Goal: Information Seeking & Learning: Learn about a topic

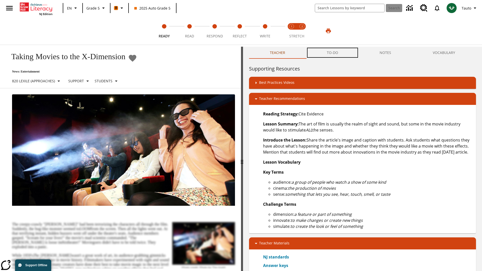
click at [333, 53] on button "TO-DO" at bounding box center [332, 53] width 53 height 12
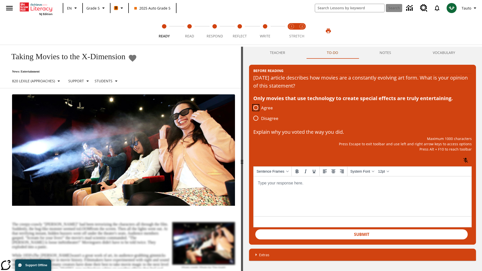
click at [256, 108] on input "Agree" at bounding box center [256, 107] width 11 height 11
radio input "true"
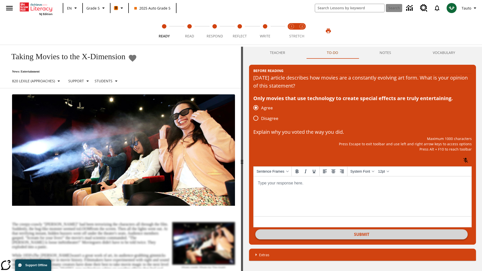
click at [362, 235] on button "Submit" at bounding box center [361, 235] width 212 height 10
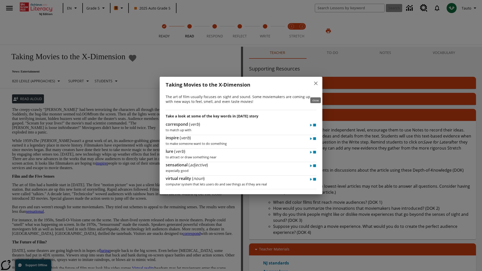
click at [316, 85] on icon "close" at bounding box center [316, 84] width 4 height 4
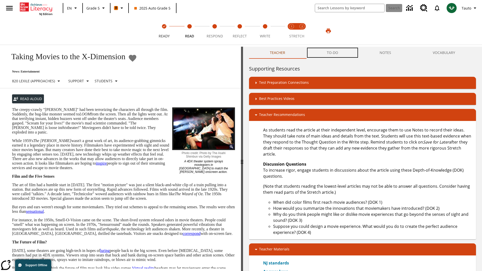
scroll to position [0, 0]
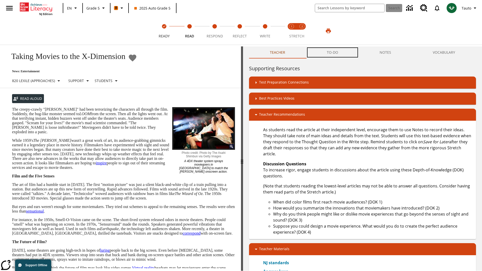
click at [333, 53] on button "TO-DO" at bounding box center [332, 52] width 53 height 12
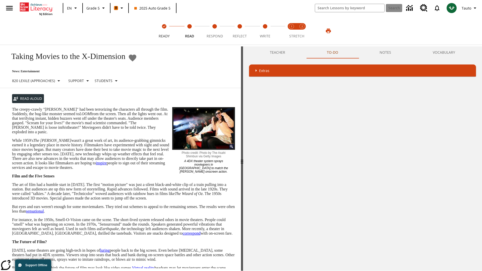
scroll to position [99, 0]
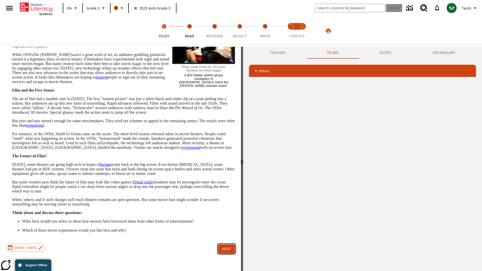
click at [227, 254] on button "Next" at bounding box center [226, 249] width 17 height 9
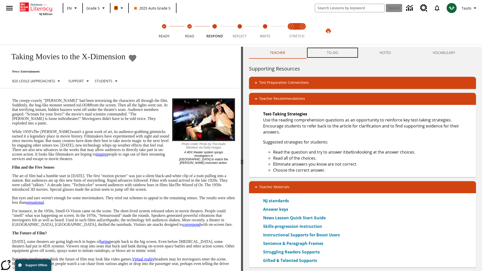
scroll to position [0, 0]
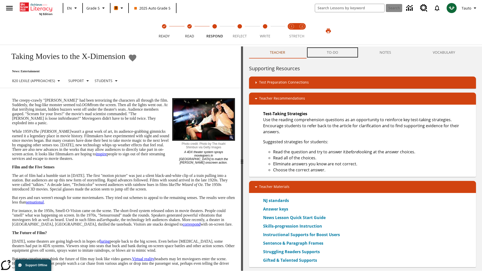
click at [333, 53] on button "TO-DO" at bounding box center [332, 52] width 53 height 12
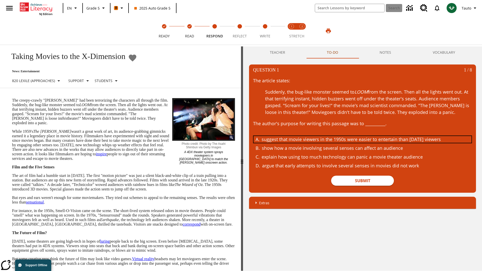
click at [363, 139] on div "suggest that movie viewers in the 1950s were easier to entertain than today's v…" at bounding box center [359, 139] width 194 height 7
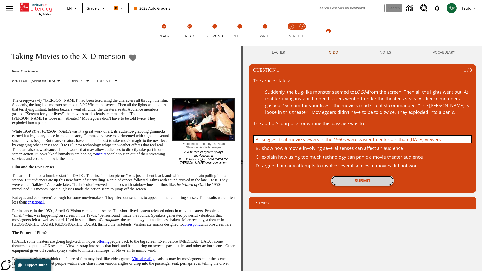
click at [363, 181] on button "Submit" at bounding box center [362, 181] width 63 height 10
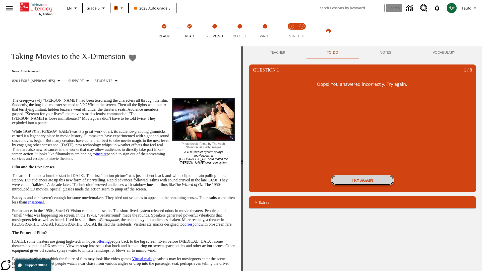
click at [363, 180] on button "Try again" at bounding box center [362, 180] width 63 height 10
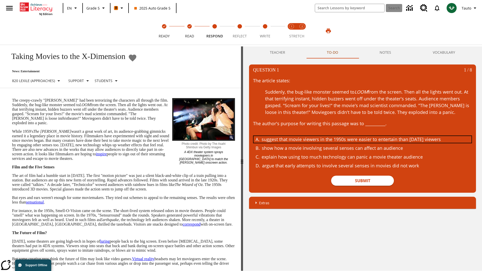
click at [363, 139] on div "suggest that movie viewers in the 1950s were easier to entertain than today's v…" at bounding box center [359, 139] width 194 height 7
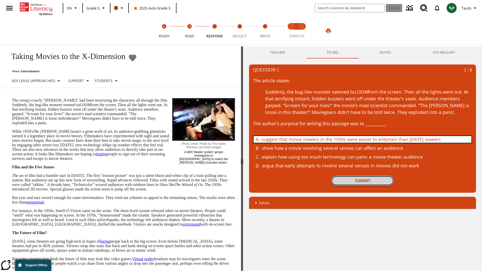
click at [363, 181] on button "Submit" at bounding box center [362, 181] width 63 height 10
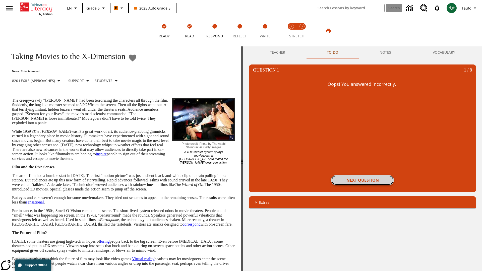
click at [363, 180] on button "Next Question" at bounding box center [362, 180] width 63 height 10
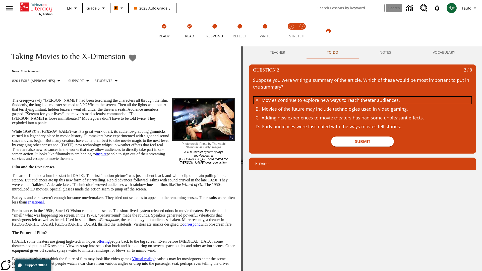
click at [363, 100] on div "Movies continue to explore new ways to reach theater audiences." at bounding box center [359, 100] width 194 height 7
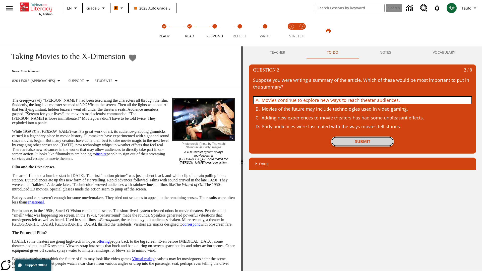
click at [363, 142] on button "Submit" at bounding box center [362, 142] width 63 height 10
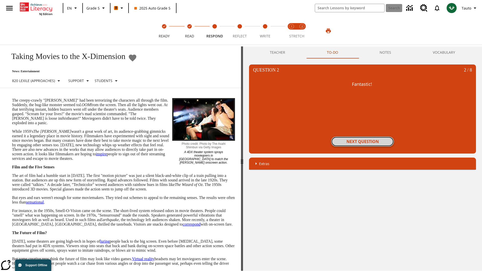
click at [363, 142] on button "Next Question" at bounding box center [362, 142] width 63 height 10
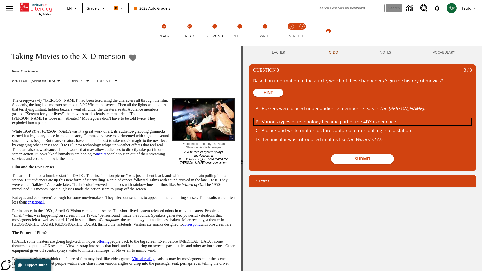
click at [363, 122] on div "Various types of technology became part of the 4DX experience." at bounding box center [359, 122] width 194 height 7
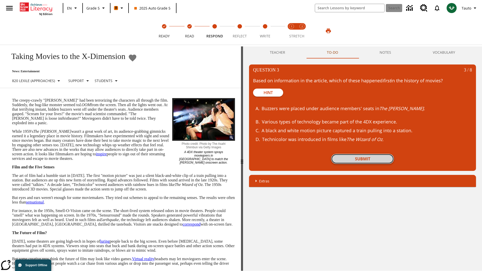
click at [363, 159] on button "Submit" at bounding box center [362, 159] width 63 height 10
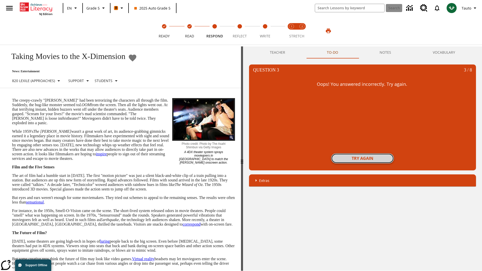
click at [363, 158] on button "Try again" at bounding box center [362, 158] width 63 height 10
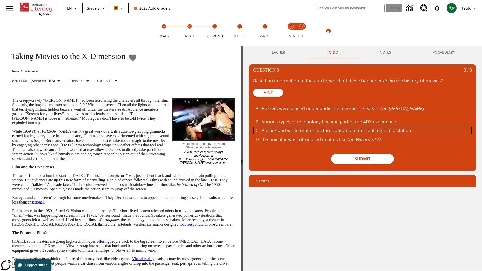
click at [363, 131] on div "A black and white motion picture captured a train pulling into a station." at bounding box center [359, 130] width 194 height 7
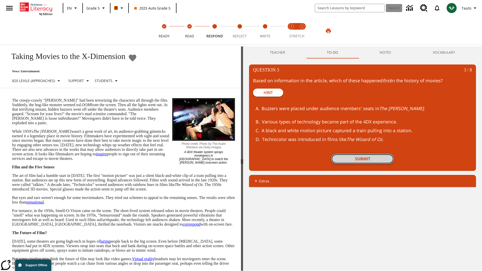
click at [363, 159] on button "Submit" at bounding box center [362, 159] width 63 height 10
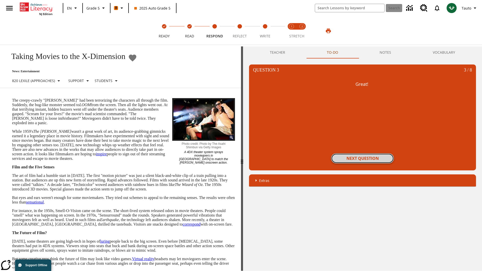
click at [363, 158] on button "Next Question" at bounding box center [362, 158] width 63 height 10
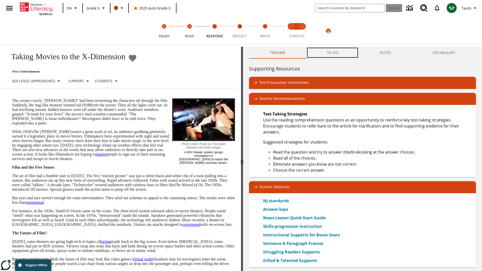
click at [333, 53] on button "TO-DO" at bounding box center [332, 53] width 53 height 12
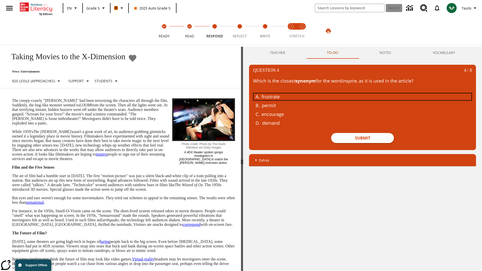
click at [363, 97] on div "frustrate" at bounding box center [359, 96] width 194 height 7
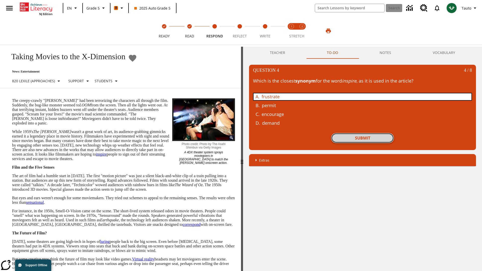
click at [363, 138] on button "Submit" at bounding box center [362, 138] width 63 height 10
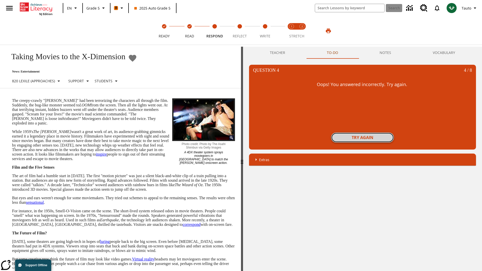
click at [363, 138] on button "Try again" at bounding box center [362, 138] width 63 height 10
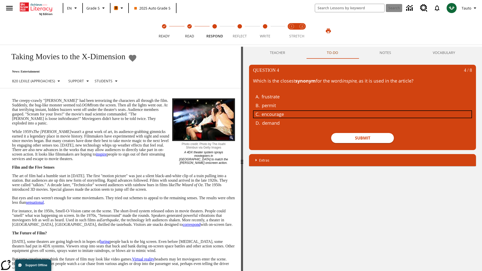
click at [363, 114] on div "encourage" at bounding box center [359, 114] width 194 height 7
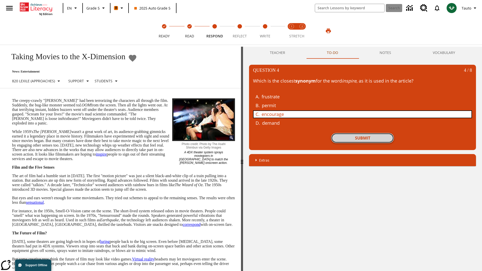
click at [363, 138] on button "Submit" at bounding box center [362, 138] width 63 height 10
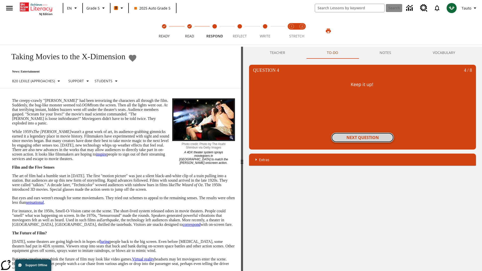
click at [363, 138] on button "Next Question" at bounding box center [362, 138] width 63 height 10
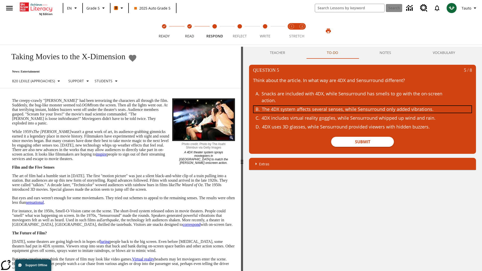
click at [363, 109] on div "The 4DX system affects several senses, while Sensurround only added vibrations." at bounding box center [359, 109] width 194 height 7
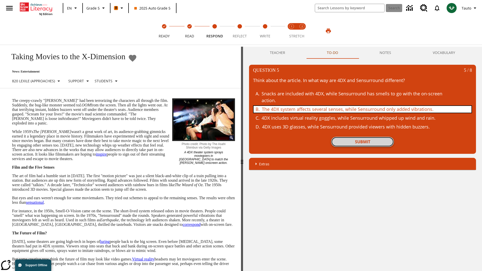
click at [363, 142] on button "Submit" at bounding box center [362, 142] width 63 height 10
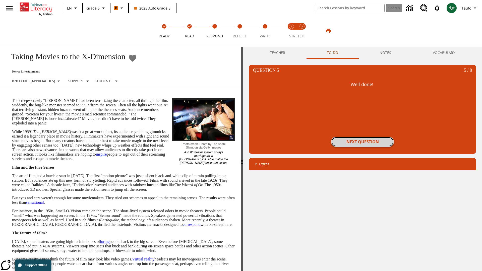
click at [363, 142] on button "Next Question" at bounding box center [362, 142] width 63 height 10
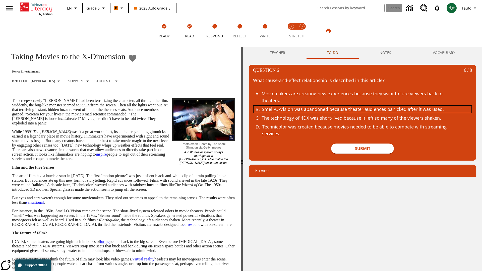
click at [363, 109] on div "Smell-O-Vision was abandoned because theater audiences panicked after it was us…" at bounding box center [359, 109] width 194 height 7
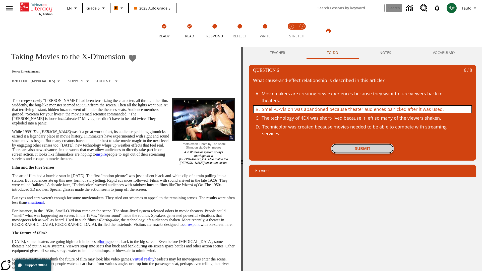
click at [363, 149] on button "Submit" at bounding box center [362, 149] width 63 height 10
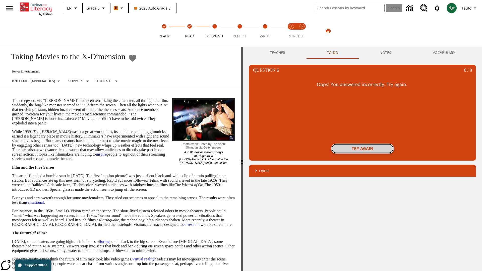
click at [363, 149] on button "Try again" at bounding box center [362, 149] width 63 height 10
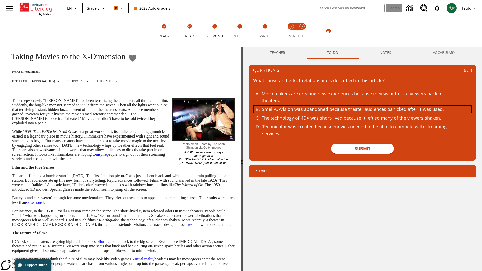
click at [363, 109] on div "Smell-O-Vision was abandoned because theater audiences panicked after it was us…" at bounding box center [359, 109] width 194 height 7
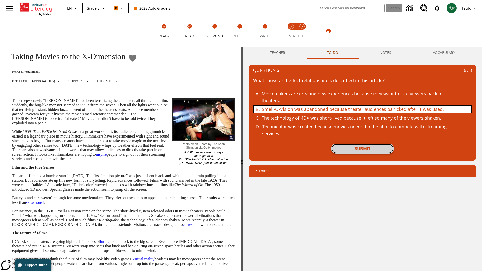
click at [363, 149] on button "Submit" at bounding box center [362, 149] width 63 height 10
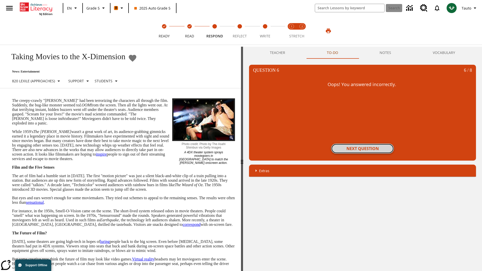
click at [363, 149] on button "Next Question" at bounding box center [362, 149] width 63 height 10
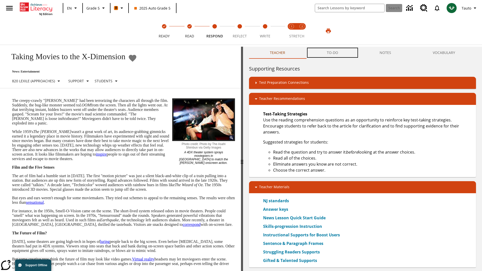
click at [333, 53] on button "TO-DO" at bounding box center [332, 53] width 53 height 12
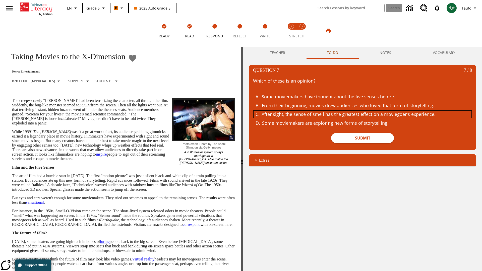
click at [363, 114] on div "After sight, the sense of smell has the greatest effect on a moviegoer's experi…" at bounding box center [359, 114] width 194 height 7
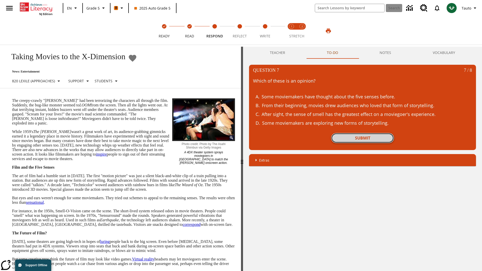
click at [363, 138] on button "Submit" at bounding box center [362, 138] width 63 height 10
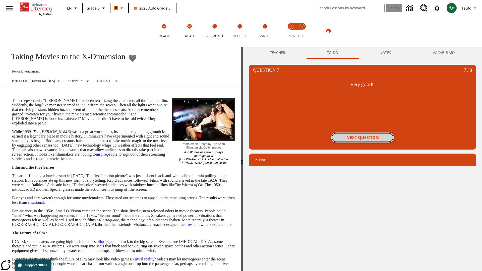
click at [363, 138] on button "Next Question" at bounding box center [362, 138] width 63 height 10
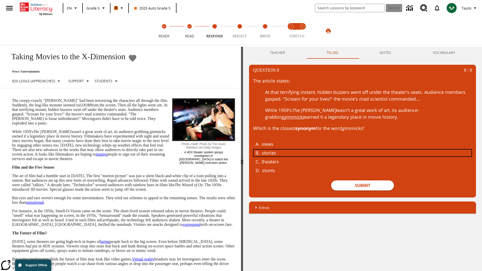
click at [363, 153] on div "stories" at bounding box center [359, 153] width 194 height 7
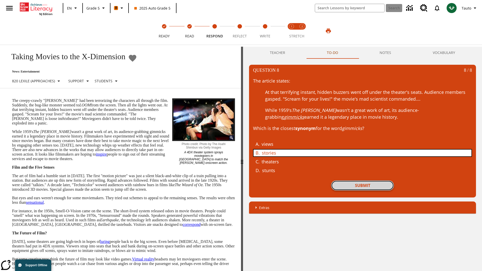
click at [363, 186] on button "Submit" at bounding box center [362, 186] width 63 height 10
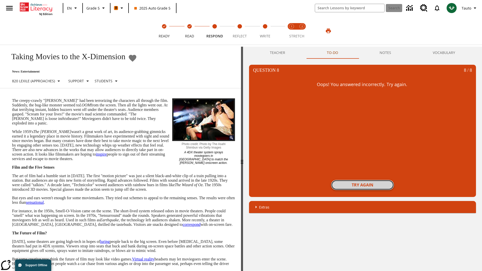
click at [363, 185] on button "Try again" at bounding box center [362, 185] width 63 height 10
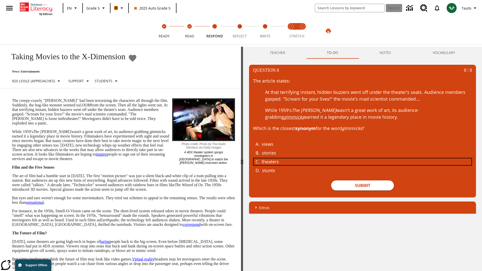
click at [363, 162] on div "theaters" at bounding box center [359, 161] width 194 height 7
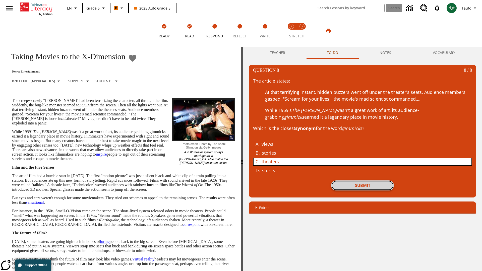
click at [363, 186] on button "Submit" at bounding box center [362, 186] width 63 height 10
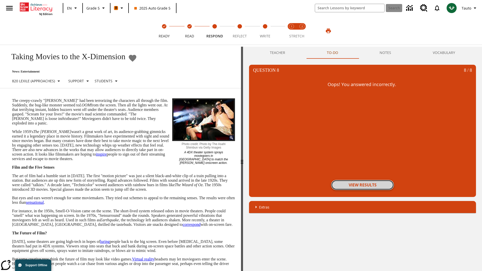
click at [363, 185] on button "View Results" at bounding box center [362, 185] width 63 height 10
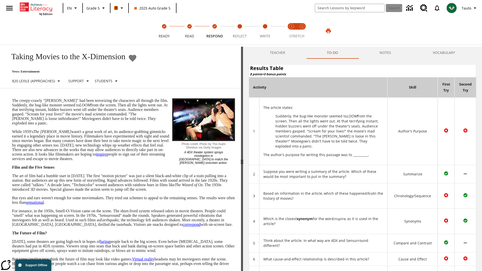
scroll to position [137, 0]
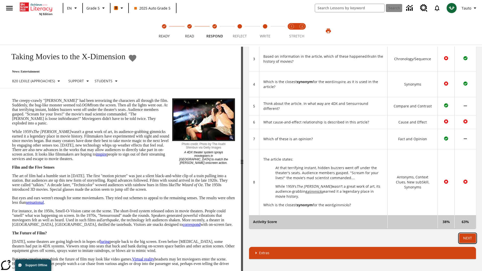
click at [468, 238] on button "Next" at bounding box center [467, 238] width 17 height 9
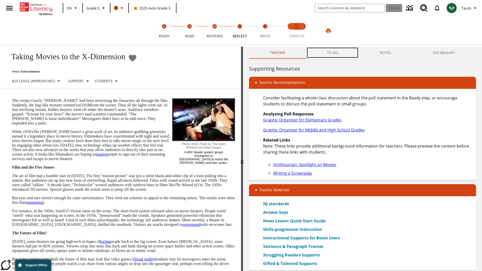
click at [333, 53] on button "TO-DO" at bounding box center [332, 53] width 53 height 12
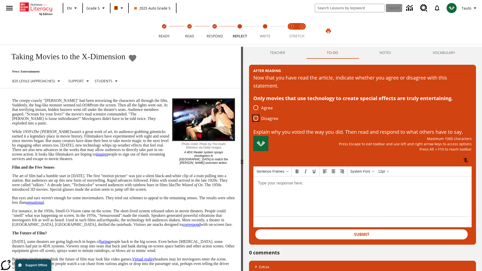
click at [256, 119] on input "Disagree" at bounding box center [256, 118] width 11 height 11
radio input "true"
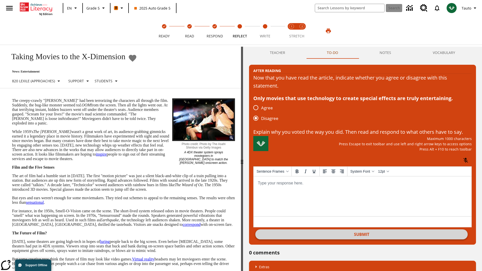
click at [362, 240] on button "Submit" at bounding box center [361, 235] width 212 height 10
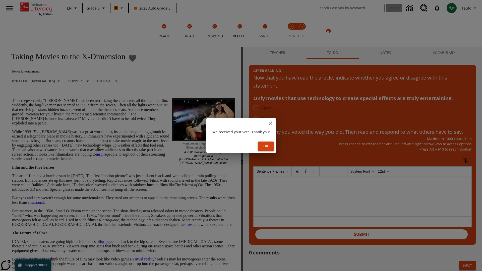
click at [267, 146] on button "Ok" at bounding box center [266, 146] width 16 height 9
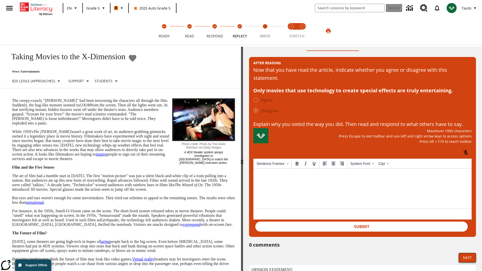
click at [467, 263] on button "Next" at bounding box center [467, 258] width 17 height 10
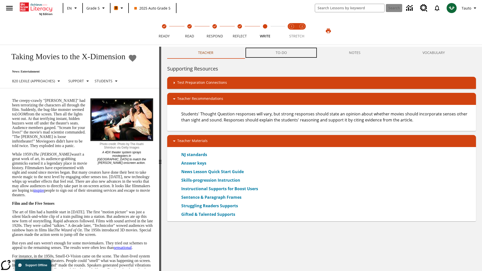
scroll to position [0, 0]
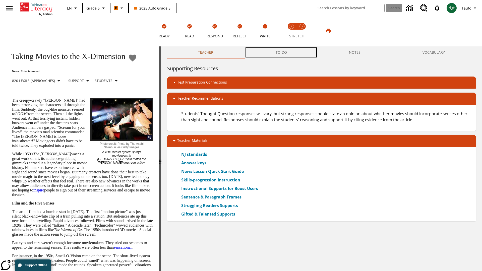
click at [281, 53] on button "TO-DO" at bounding box center [281, 52] width 73 height 12
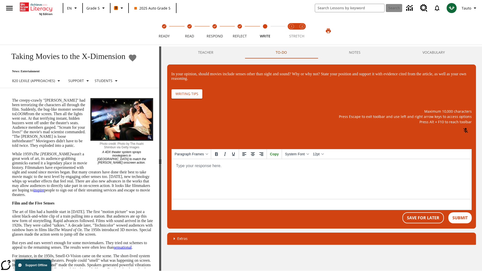
scroll to position [0, 0]
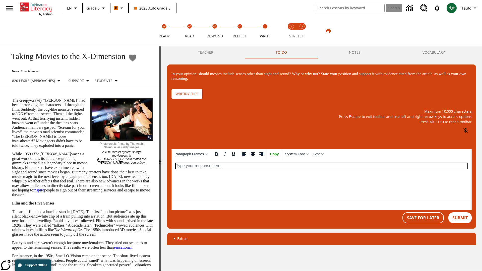
click at [321, 166] on p "\a\9In your opinion, should movies include senses other than sight and sound? W…" at bounding box center [322, 166] width 292 height 6
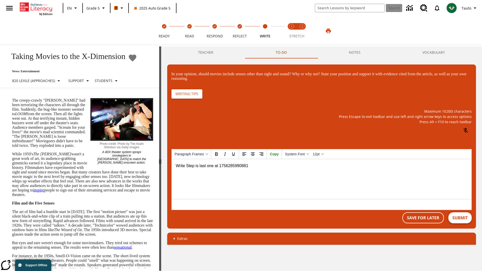
click at [460, 218] on button "Submit" at bounding box center [459, 217] width 23 height 11
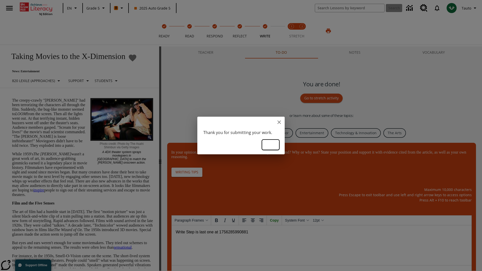
click at [271, 144] on button "Ok" at bounding box center [271, 144] width 16 height 9
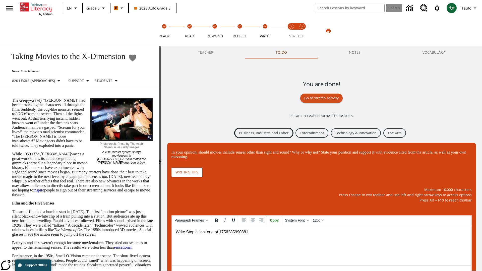
click at [263, 133] on link "Business, Industry, and Labor" at bounding box center [264, 133] width 58 height 10
